Goal: Task Accomplishment & Management: Manage account settings

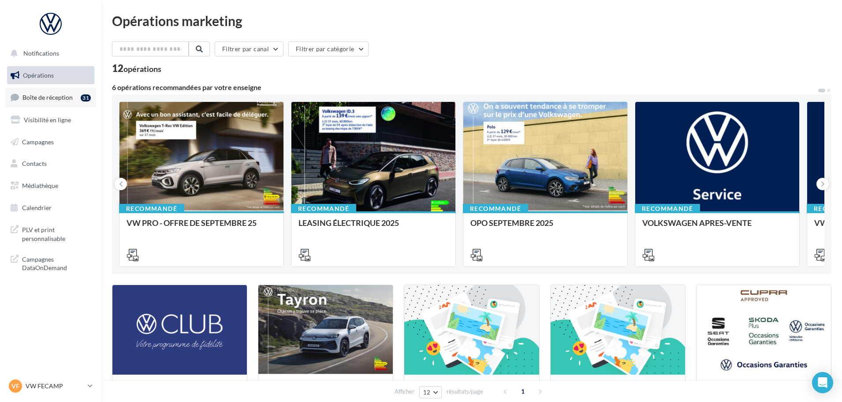
click at [59, 93] on link "Boîte de réception 31" at bounding box center [50, 97] width 91 height 19
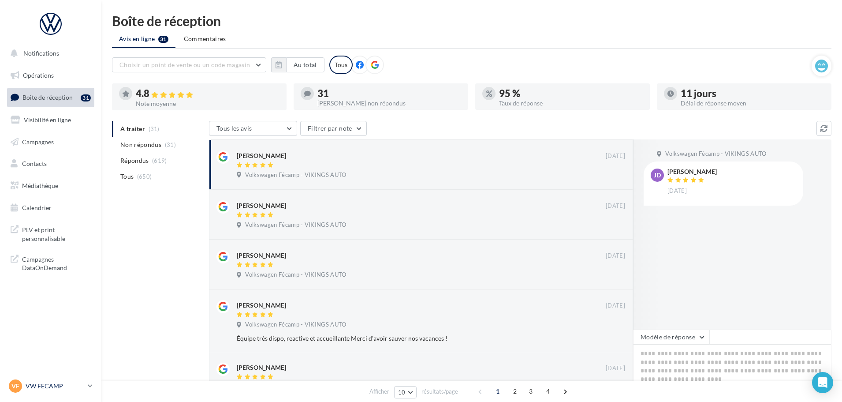
click at [73, 384] on p "VW FECAMP" at bounding box center [55, 385] width 59 height 9
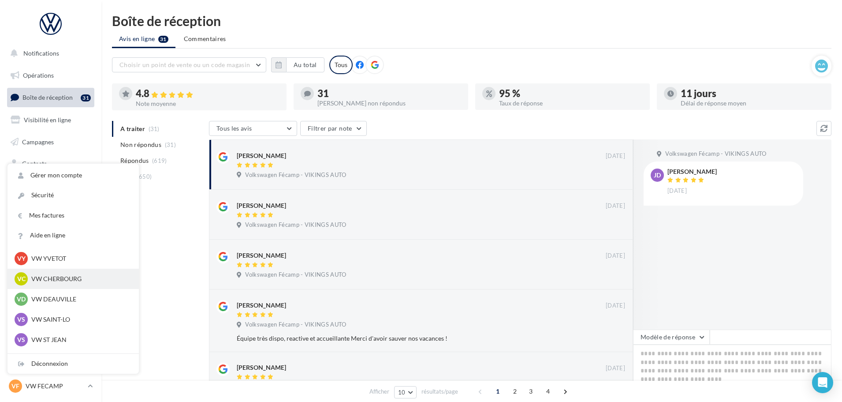
scroll to position [88, 0]
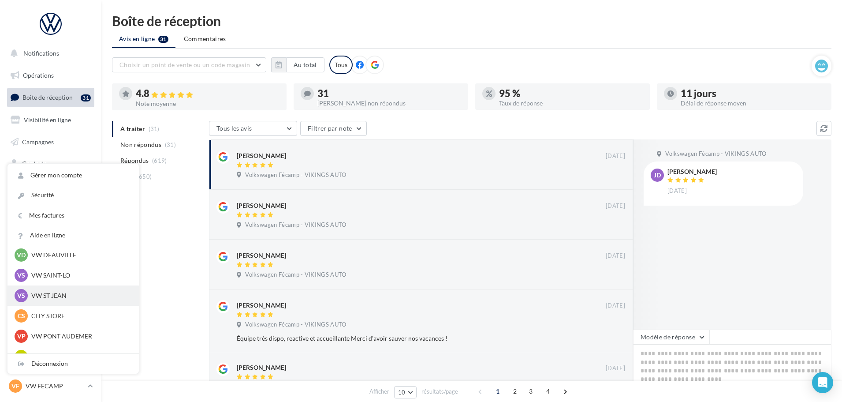
click at [53, 298] on p "VW ST JEAN" at bounding box center [79, 295] width 97 height 9
